Goal: Task Accomplishment & Management: Use online tool/utility

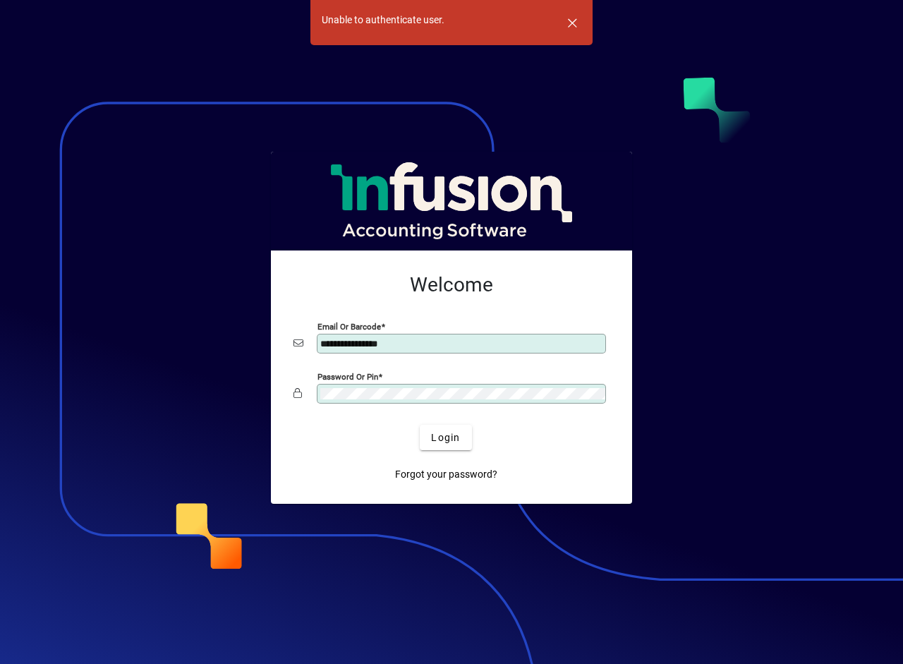
click at [420, 425] on button "Login" at bounding box center [445, 437] width 51 height 25
